Goal: Task Accomplishment & Management: Use online tool/utility

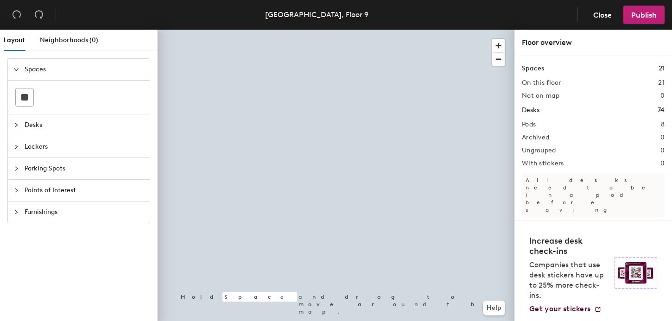
click at [34, 121] on span "Desks" at bounding box center [84, 124] width 119 height 21
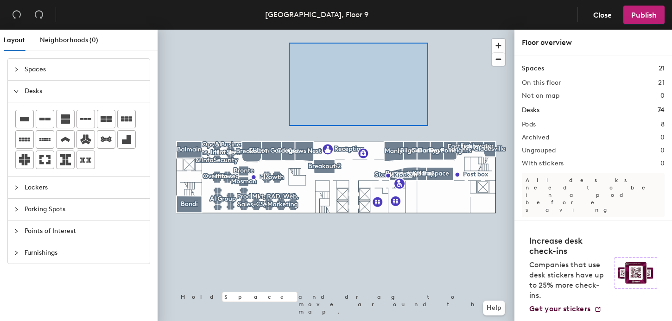
click at [441, 30] on div at bounding box center [335, 30] width 357 height 0
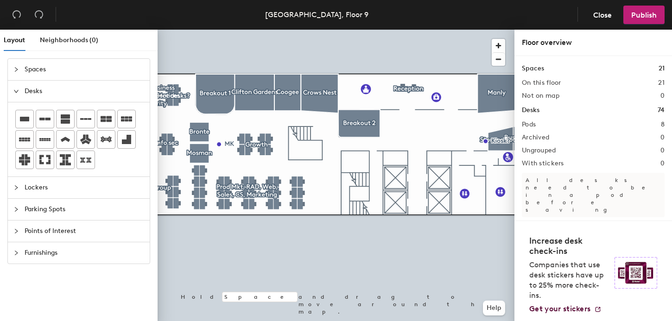
click at [302, 30] on div at bounding box center [335, 30] width 357 height 0
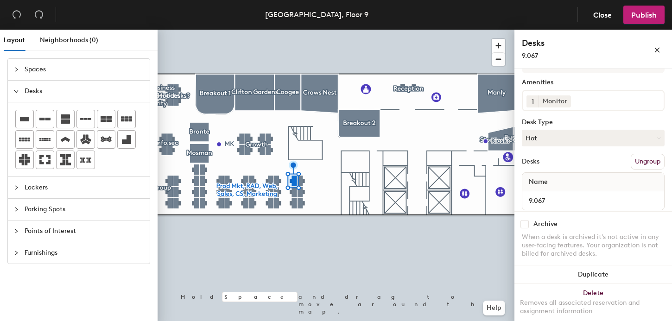
scroll to position [58, 0]
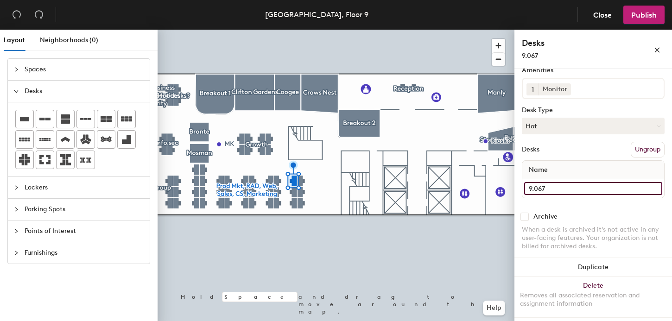
click at [547, 186] on input "9.067" at bounding box center [593, 188] width 138 height 13
click at [552, 187] on input "9.067" at bounding box center [593, 188] width 138 height 13
paste input "agiali"
click at [574, 187] on input "9.067 - Aylin agiali" at bounding box center [593, 188] width 138 height 13
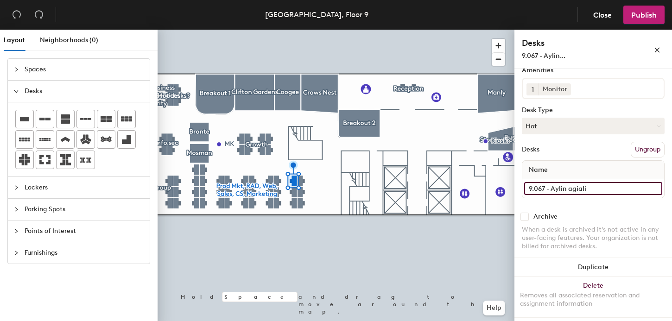
click at [571, 187] on input "9.067 - Aylin agiali" at bounding box center [593, 188] width 138 height 13
type input "9.067 - Aylin Agiali"
click at [548, 126] on button "Hot" at bounding box center [592, 126] width 143 height 17
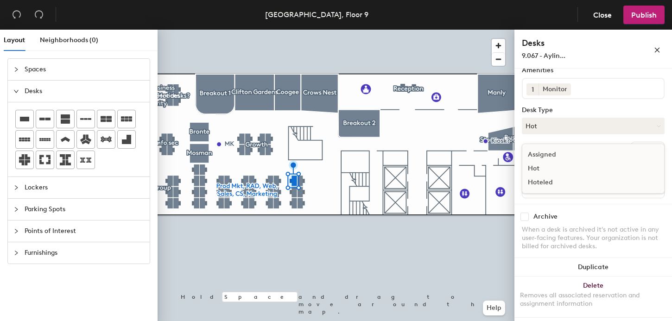
click at [544, 152] on div "Assigned" at bounding box center [568, 155] width 93 height 14
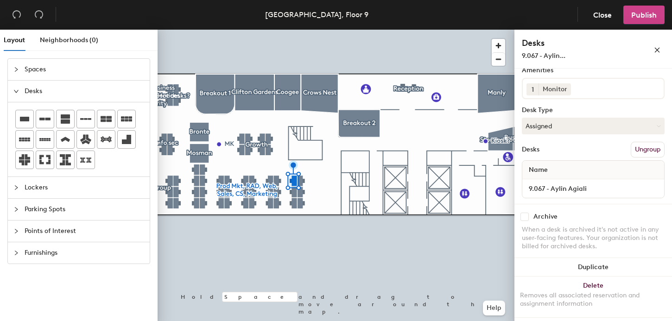
click at [638, 15] on span "Publish" at bounding box center [643, 15] width 25 height 9
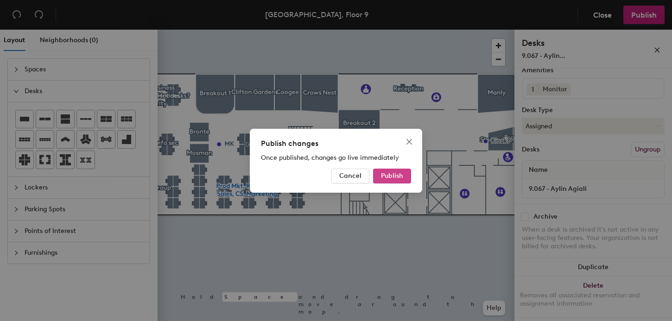
click at [389, 175] on span "Publish" at bounding box center [392, 176] width 22 height 8
